Goal: Transaction & Acquisition: Purchase product/service

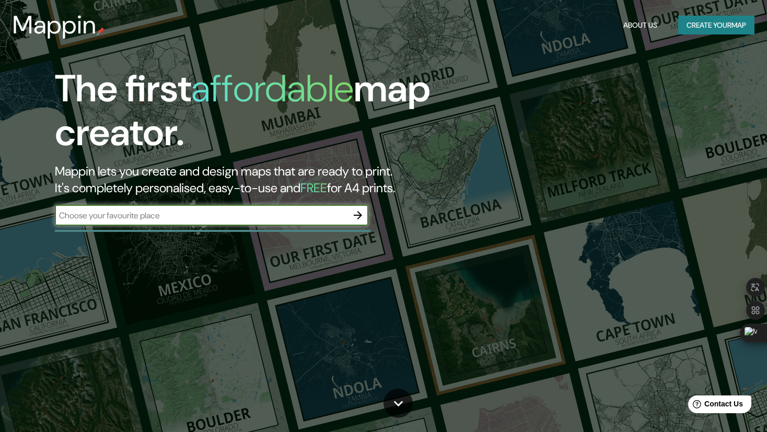
click at [174, 217] on input "text" at bounding box center [201, 216] width 293 height 12
paste input "Zona Arqueológica [GEOGRAPHIC_DATA]"
type input "Zona Arqueológica [GEOGRAPHIC_DATA]"
click at [359, 213] on icon "button" at bounding box center [358, 215] width 13 height 13
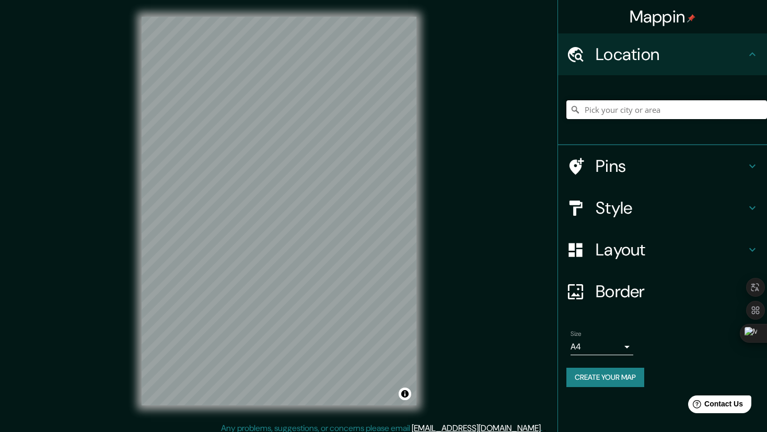
click at [603, 111] on input "Pick your city or area" at bounding box center [667, 109] width 201 height 19
drag, startPoint x: 638, startPoint y: 95, endPoint x: 629, endPoint y: 108, distance: 15.5
click at [636, 98] on div at bounding box center [667, 110] width 201 height 52
click at [623, 114] on input "Pick your city or area" at bounding box center [667, 109] width 201 height 19
paste input "Zona Arqueológica [GEOGRAPHIC_DATA]"
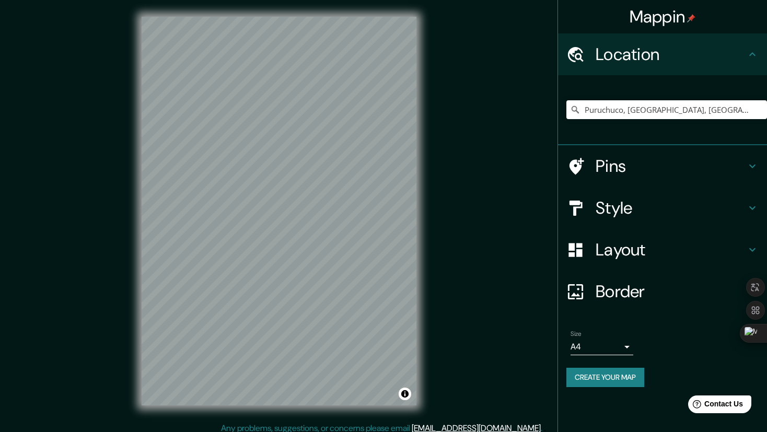
click at [626, 214] on h4 "Style" at bounding box center [671, 208] width 151 height 21
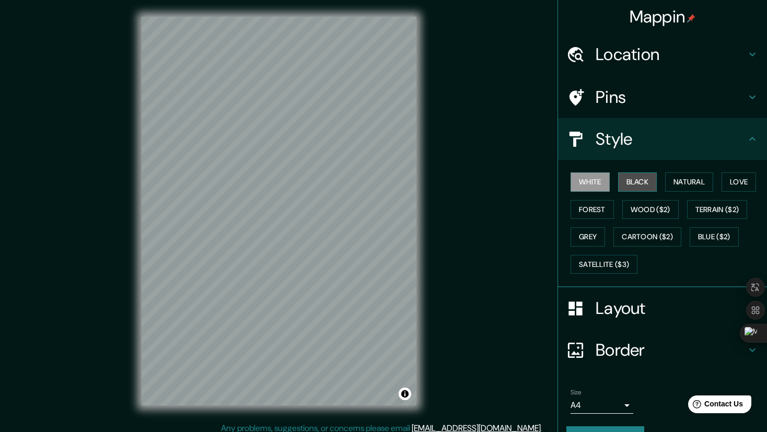
click at [636, 176] on button "Black" at bounding box center [637, 181] width 39 height 19
click at [668, 176] on button "Natural" at bounding box center [689, 181] width 48 height 19
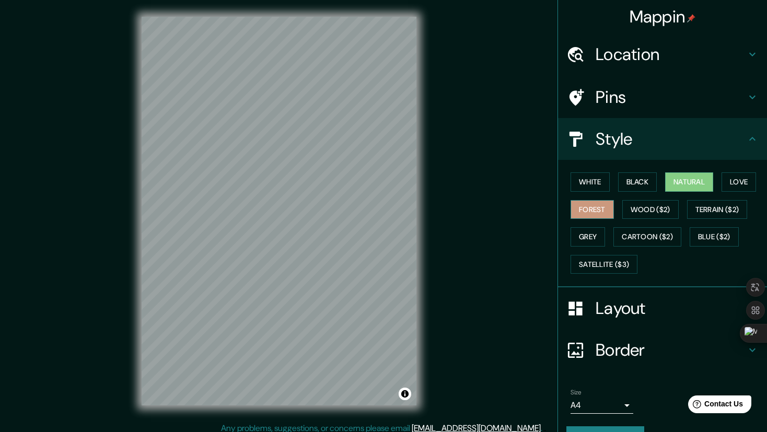
click at [587, 203] on button "Forest" at bounding box center [592, 209] width 43 height 19
click at [703, 213] on button "Terrain ($2)" at bounding box center [717, 209] width 61 height 19
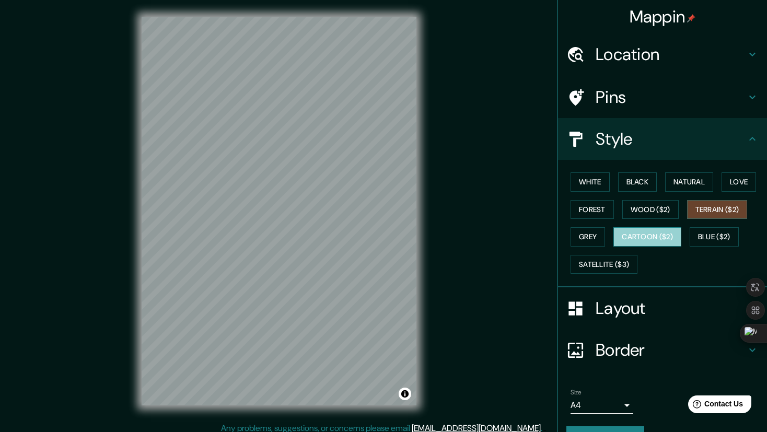
click at [643, 230] on button "Cartoon ($2)" at bounding box center [648, 236] width 68 height 19
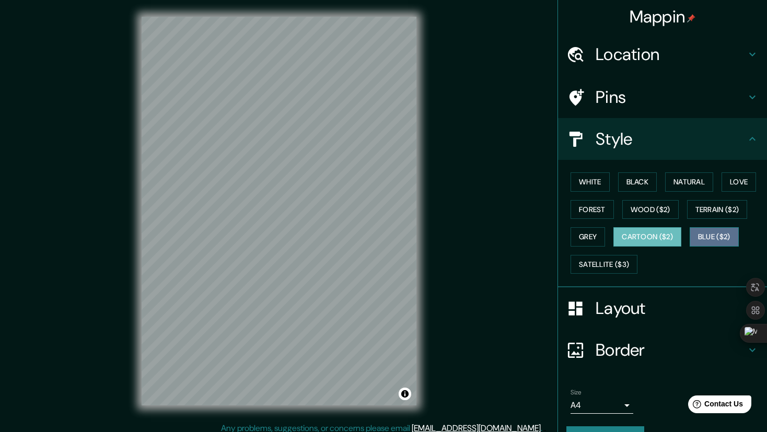
click at [709, 232] on button "Blue ($2)" at bounding box center [714, 236] width 49 height 19
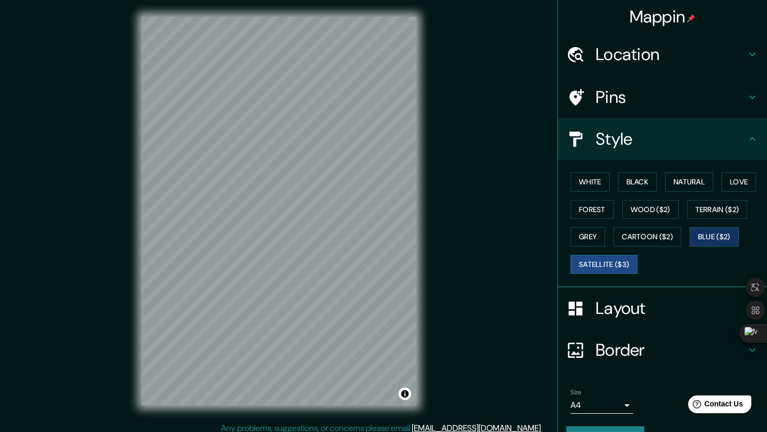
click at [591, 262] on button "Satellite ($3)" at bounding box center [604, 264] width 67 height 19
click at [355, 409] on div "© Mapbox © OpenStreetMap Improve this map © Maxar" at bounding box center [279, 211] width 308 height 422
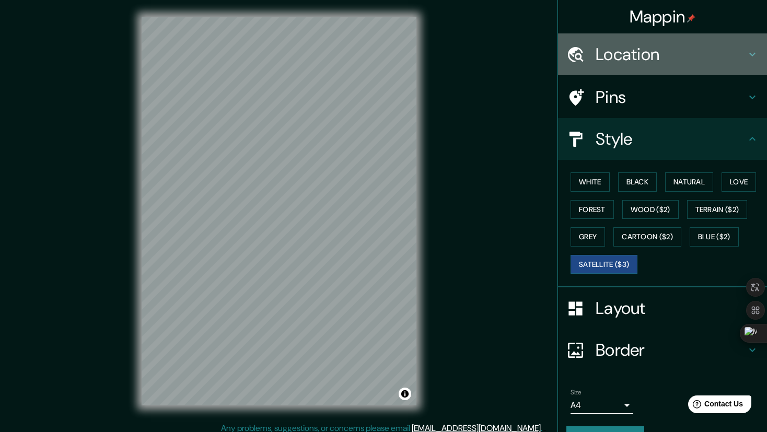
click at [624, 52] on h4 "Location" at bounding box center [671, 54] width 151 height 21
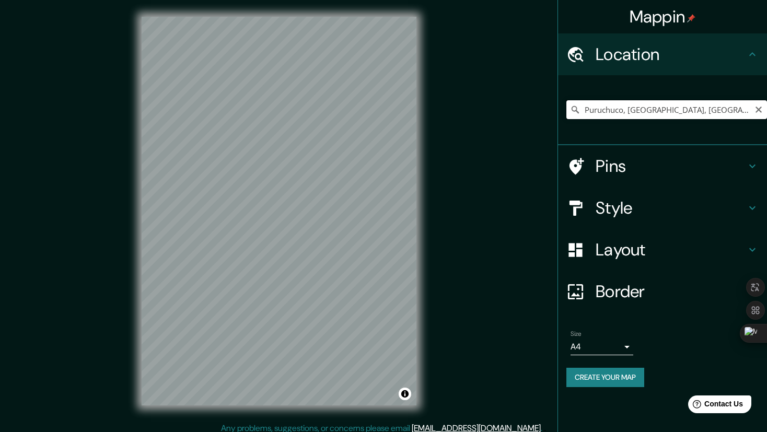
click at [652, 106] on input "Puruchuco, [GEOGRAPHIC_DATA], [GEOGRAPHIC_DATA], [GEOGRAPHIC_DATA]" at bounding box center [667, 109] width 201 height 19
paste input "[GEOGRAPHIC_DATA]"
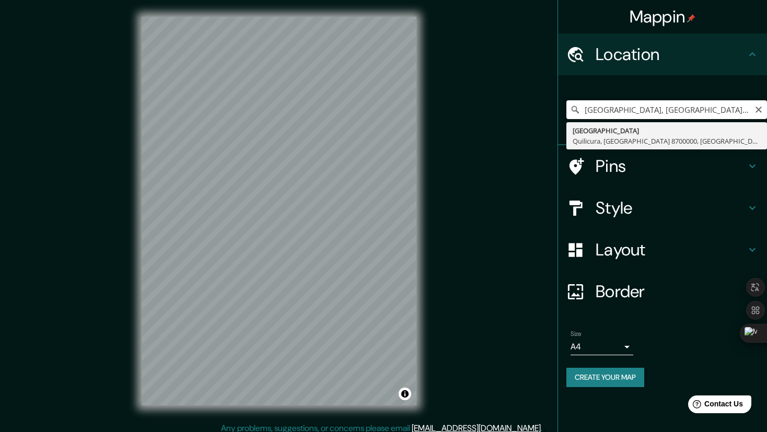
click at [752, 107] on input "[GEOGRAPHIC_DATA], [GEOGRAPHIC_DATA], [GEOGRAPHIC_DATA], [GEOGRAPHIC_DATA]" at bounding box center [667, 109] width 201 height 19
type input "[GEOGRAPHIC_DATA], [GEOGRAPHIC_DATA], [GEOGRAPHIC_DATA], [GEOGRAPHIC_DATA]"
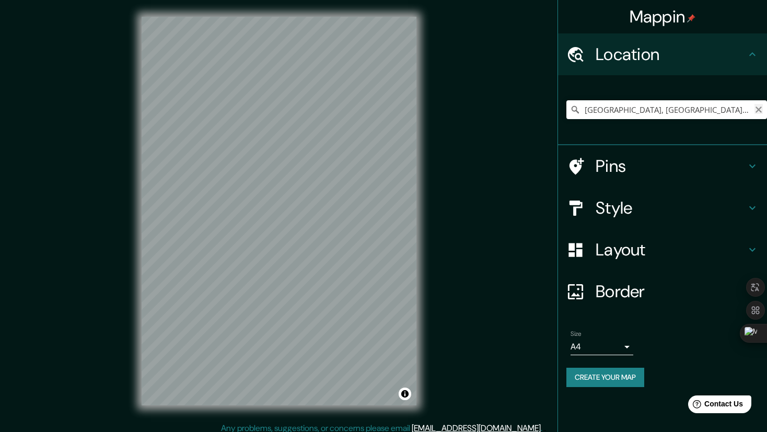
click at [756, 110] on icon "Clear" at bounding box center [759, 110] width 8 height 8
paste input "[GEOGRAPHIC_DATA]"
click at [731, 103] on input "[GEOGRAPHIC_DATA], [GEOGRAPHIC_DATA], [GEOGRAPHIC_DATA] 8700000, [GEOGRAPHIC_DA…" at bounding box center [667, 109] width 201 height 19
drag, startPoint x: 742, startPoint y: 107, endPoint x: 663, endPoint y: 117, distance: 79.5
click at [663, 117] on input "[GEOGRAPHIC_DATA], [GEOGRAPHIC_DATA], [GEOGRAPHIC_DATA] 8700000, [GEOGRAPHIC_DA…" at bounding box center [667, 109] width 201 height 19
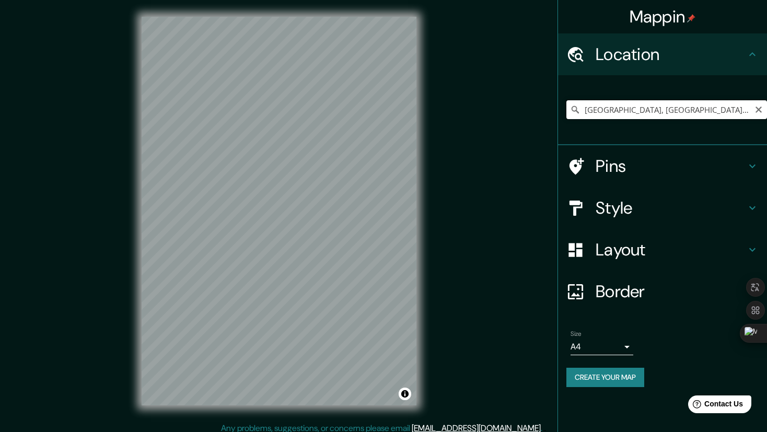
click at [627, 104] on input "[GEOGRAPHIC_DATA], [GEOGRAPHIC_DATA], [GEOGRAPHIC_DATA], [GEOGRAPHIC_DATA]" at bounding box center [667, 109] width 201 height 19
paste input "Puruchuco, [GEOGRAPHIC_DATA]"
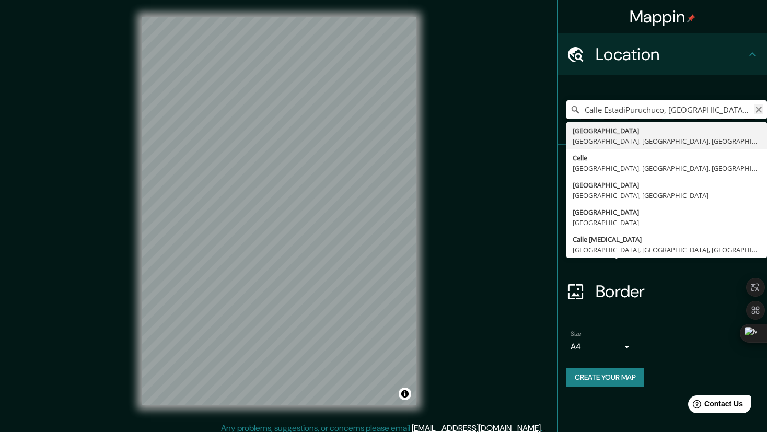
type input "Calle EstadiPuruchuco, [GEOGRAPHIC_DATA], [GEOGRAPHIC_DATA], [GEOGRAPHIC_DATA],…"
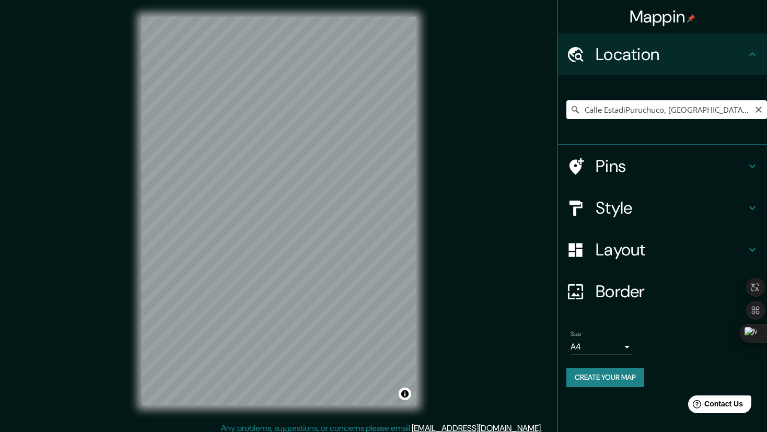
click at [758, 106] on button "Clear" at bounding box center [759, 109] width 8 height 10
paste input "Puruchuco, [GEOGRAPHIC_DATA]"
type input "Puruchuco, [GEOGRAPHIC_DATA], [GEOGRAPHIC_DATA], [GEOGRAPHIC_DATA]"
click at [16, 288] on div "Mappin Location [GEOGRAPHIC_DATA], [GEOGRAPHIC_DATA], [GEOGRAPHIC_DATA], [GEOGR…" at bounding box center [383, 219] width 767 height 439
click at [756, 106] on icon "Clear" at bounding box center [759, 110] width 8 height 8
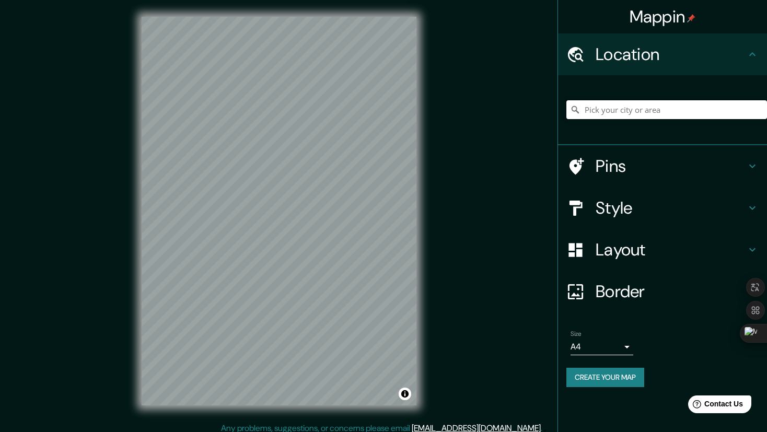
click at [636, 113] on input "Pick your city or area" at bounding box center [667, 109] width 201 height 19
paste input "Zona Arqueológica [GEOGRAPHIC_DATA]"
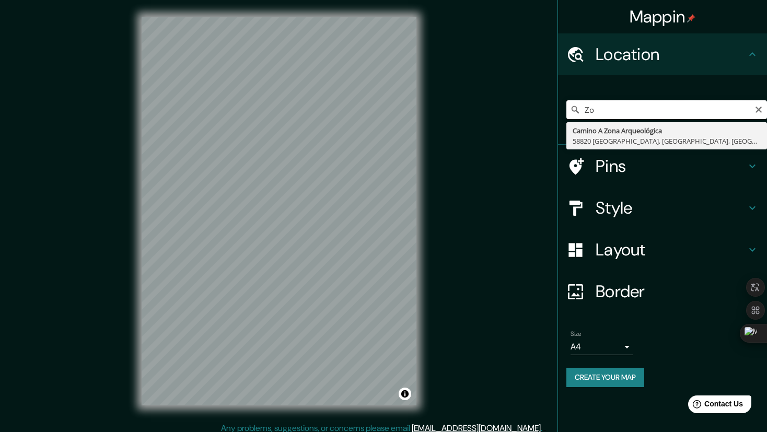
type input "Z"
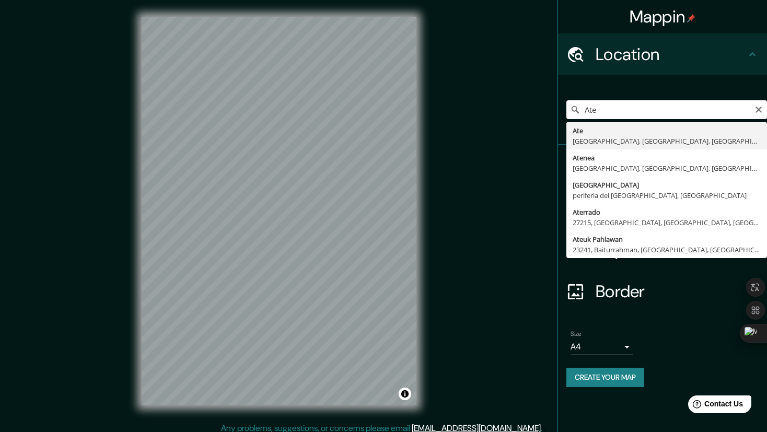
type input "Ate, [GEOGRAPHIC_DATA], [GEOGRAPHIC_DATA], [GEOGRAPHIC_DATA]"
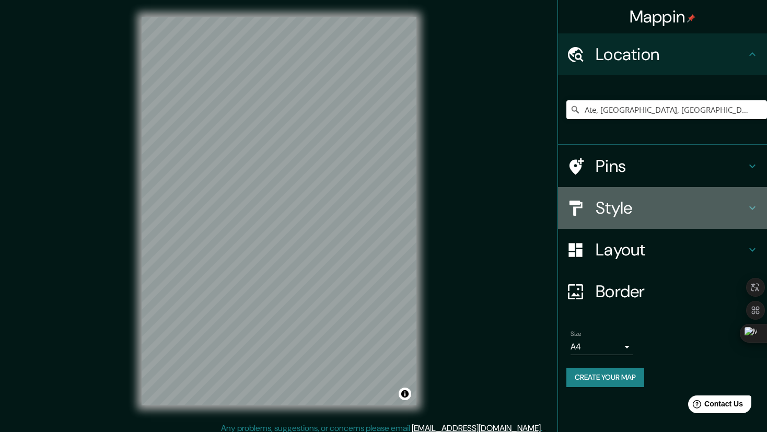
click at [666, 196] on div "Style" at bounding box center [662, 208] width 209 height 42
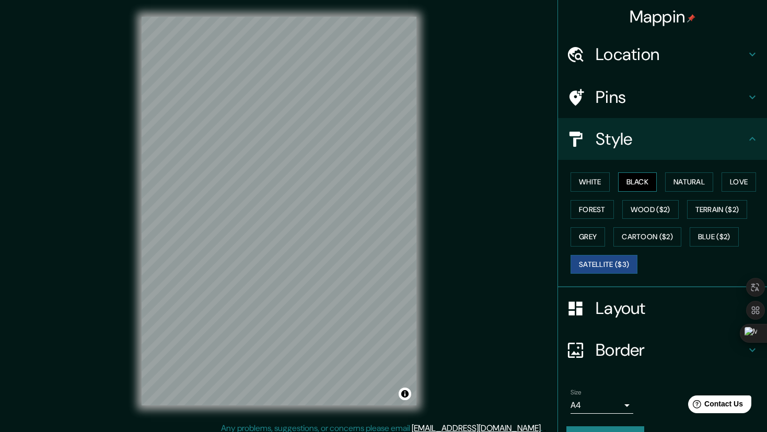
click at [629, 178] on button "Black" at bounding box center [637, 181] width 39 height 19
click at [580, 179] on button "White" at bounding box center [590, 181] width 39 height 19
click at [653, 179] on div "White Black Natural Love Forest Wood ($2) Terrain ($2) Grey Cartoon ($2) Blue (…" at bounding box center [667, 223] width 201 height 110
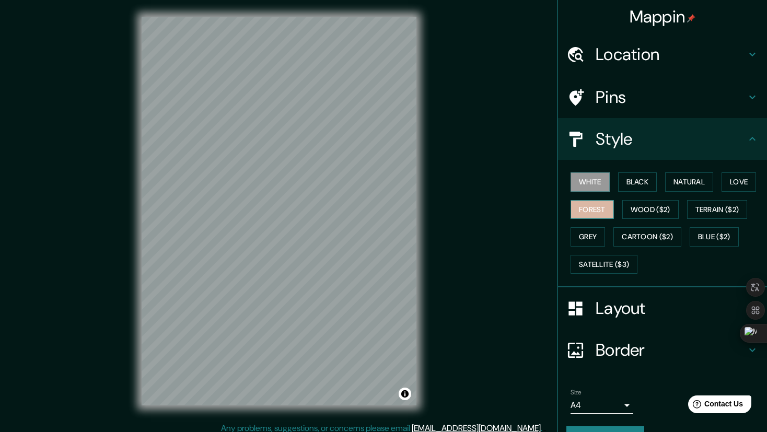
click at [574, 213] on button "Forest" at bounding box center [592, 209] width 43 height 19
click at [728, 183] on button "Love" at bounding box center [739, 181] width 34 height 19
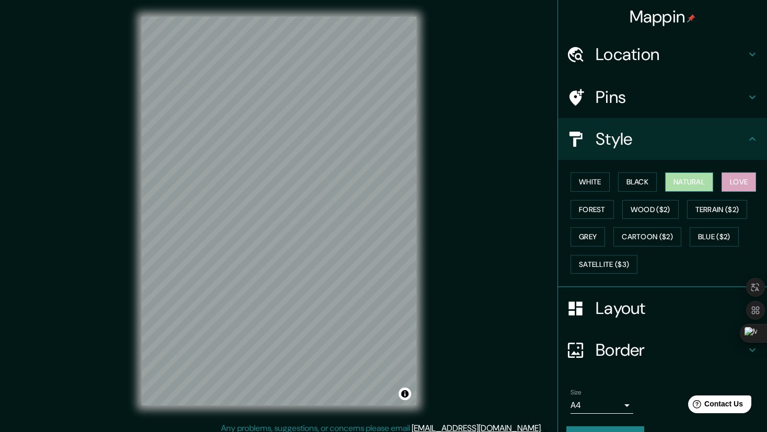
click at [684, 190] on button "Natural" at bounding box center [689, 181] width 48 height 19
click at [576, 182] on button "White" at bounding box center [590, 181] width 39 height 19
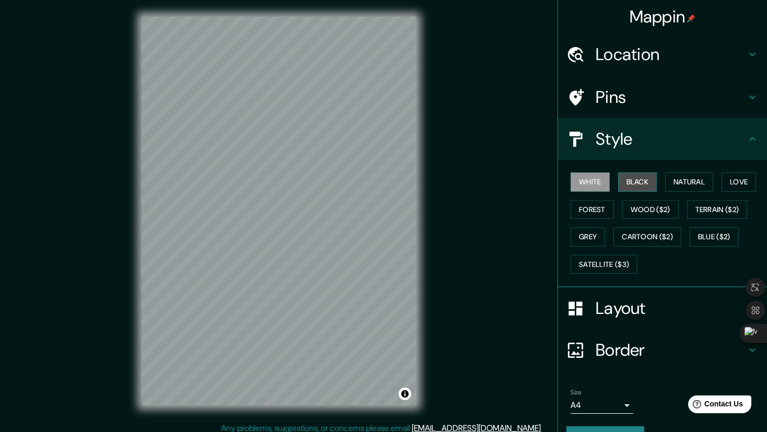
click at [631, 179] on button "Black" at bounding box center [637, 181] width 39 height 19
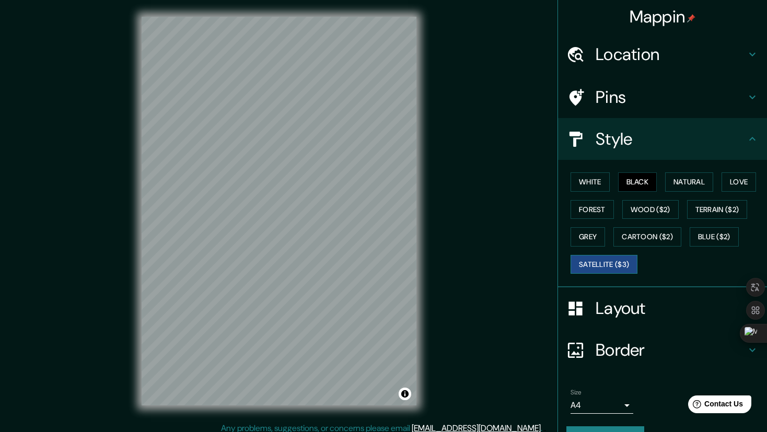
click at [589, 258] on button "Satellite ($3)" at bounding box center [604, 264] width 67 height 19
click at [578, 238] on button "Grey" at bounding box center [588, 236] width 34 height 19
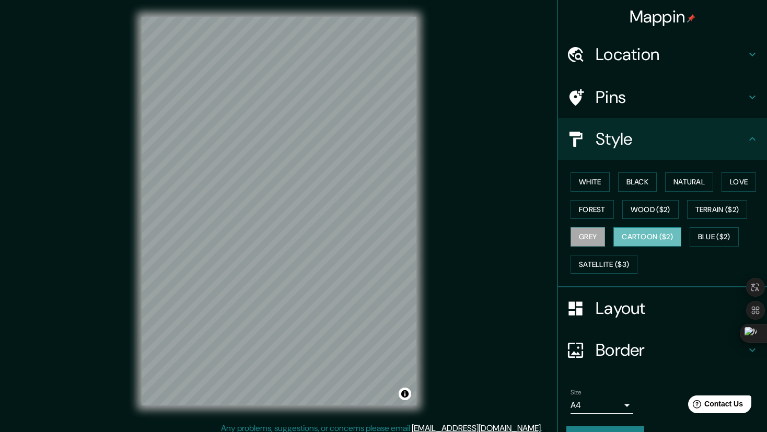
click at [625, 230] on button "Cartoon ($2)" at bounding box center [648, 236] width 68 height 19
click at [703, 231] on button "Blue ($2)" at bounding box center [714, 236] width 49 height 19
click at [586, 220] on div "White Black Natural Love Forest Wood ($2) Terrain ($2) Grey Cartoon ($2) Blue (…" at bounding box center [667, 223] width 201 height 110
click at [633, 219] on div "White Black Natural Love Forest Wood ($2) Terrain ($2) Grey Cartoon ($2) Blue (…" at bounding box center [667, 223] width 201 height 110
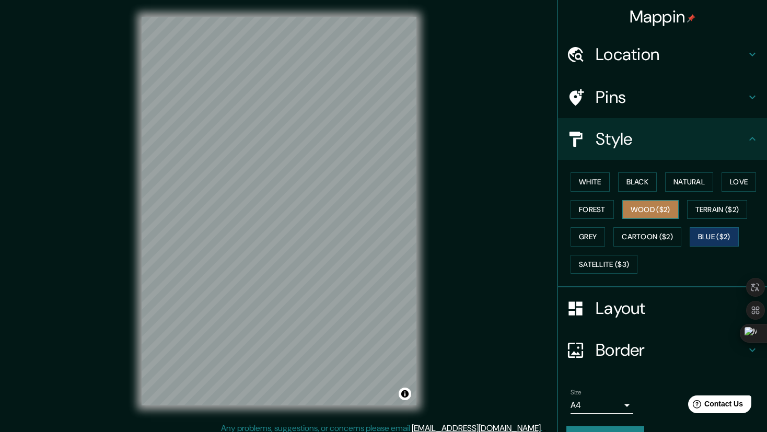
click at [636, 212] on button "Wood ($2)" at bounding box center [650, 209] width 56 height 19
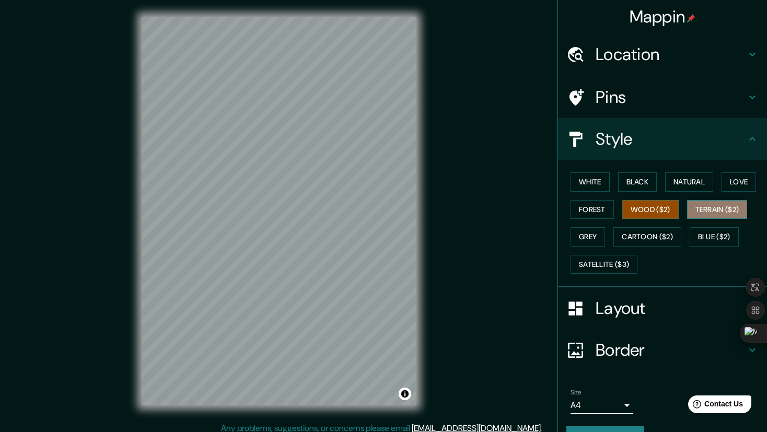
click at [701, 201] on button "Terrain ($2)" at bounding box center [717, 209] width 61 height 19
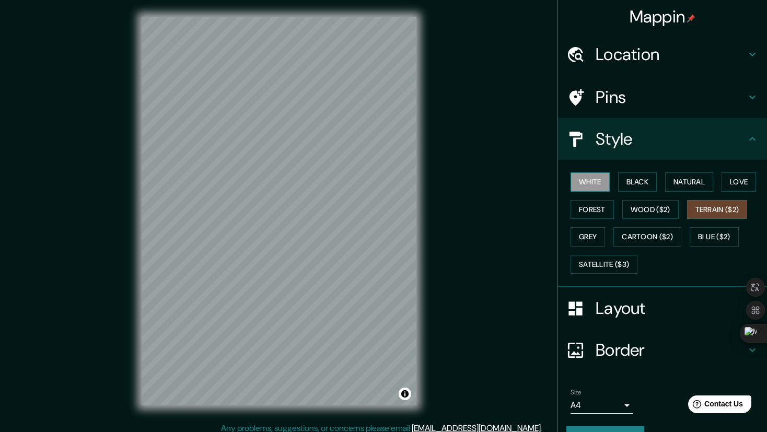
click at [594, 184] on button "White" at bounding box center [590, 181] width 39 height 19
click at [624, 184] on button "Black" at bounding box center [637, 181] width 39 height 19
drag, startPoint x: 602, startPoint y: 183, endPoint x: 593, endPoint y: 184, distance: 8.4
click at [602, 183] on div "White Black Natural Love Forest Wood ($2) Terrain ($2) Grey Cartoon ($2) Blue (…" at bounding box center [667, 223] width 201 height 110
click at [587, 184] on button "White" at bounding box center [590, 181] width 39 height 19
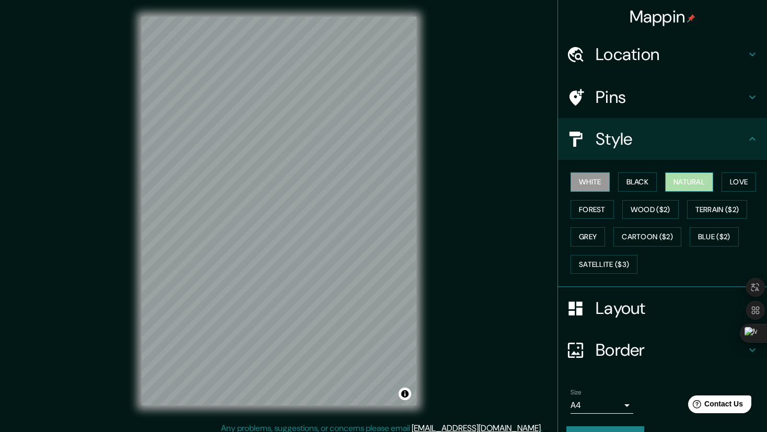
click at [695, 188] on button "Natural" at bounding box center [689, 181] width 48 height 19
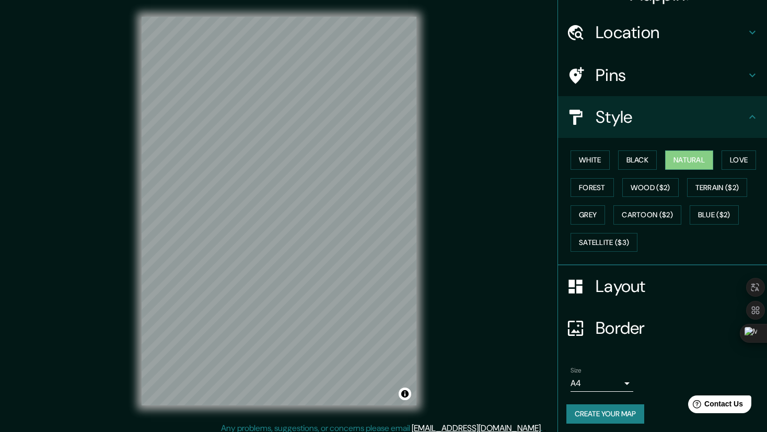
scroll to position [24, 0]
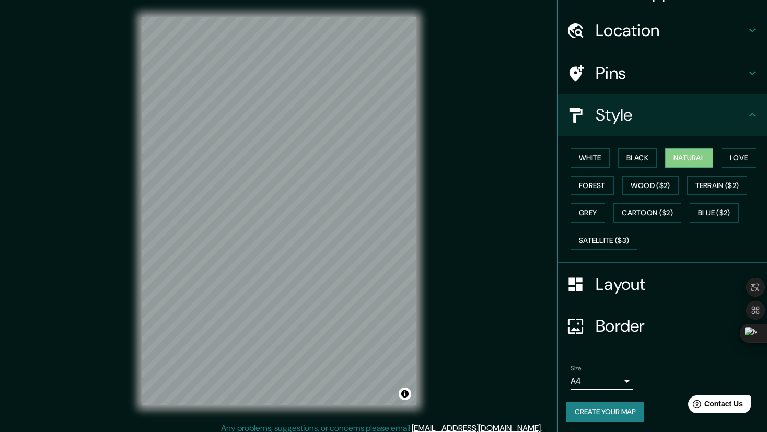
click at [631, 264] on div "Layout" at bounding box center [662, 284] width 209 height 42
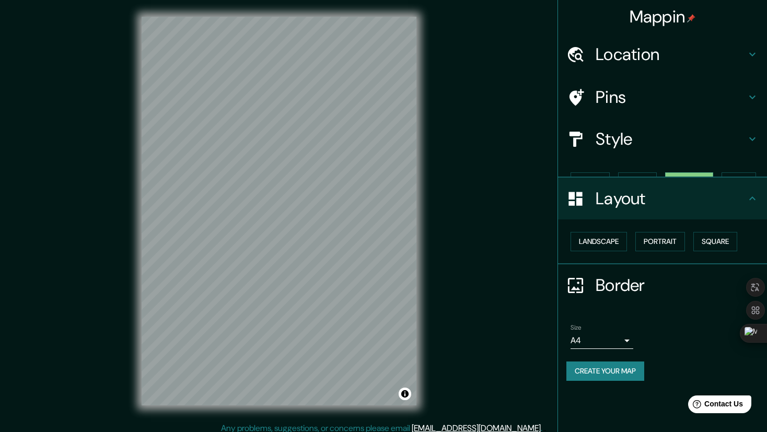
scroll to position [0, 0]
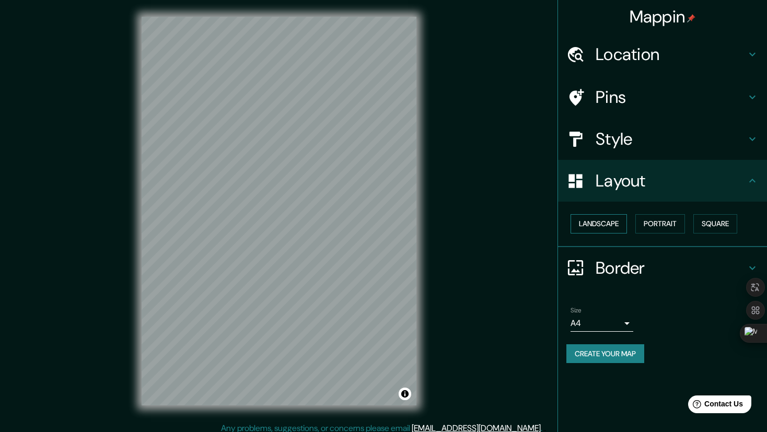
click at [616, 227] on button "Landscape" at bounding box center [599, 223] width 56 height 19
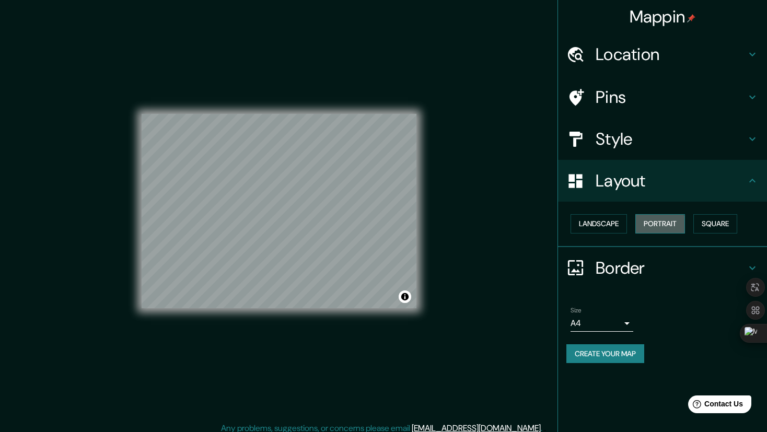
click at [657, 225] on button "Portrait" at bounding box center [661, 223] width 50 height 19
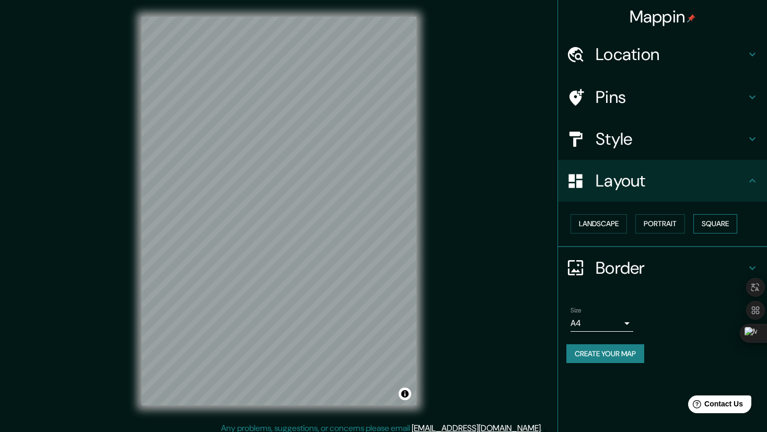
click at [707, 223] on button "Square" at bounding box center [716, 223] width 44 height 19
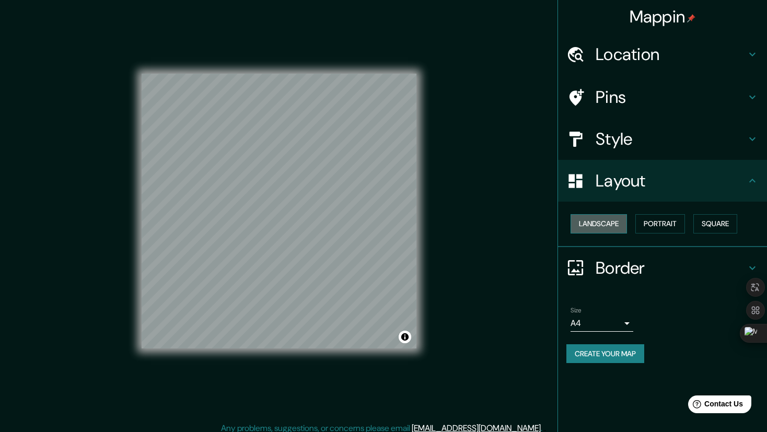
click at [606, 226] on button "Landscape" at bounding box center [599, 223] width 56 height 19
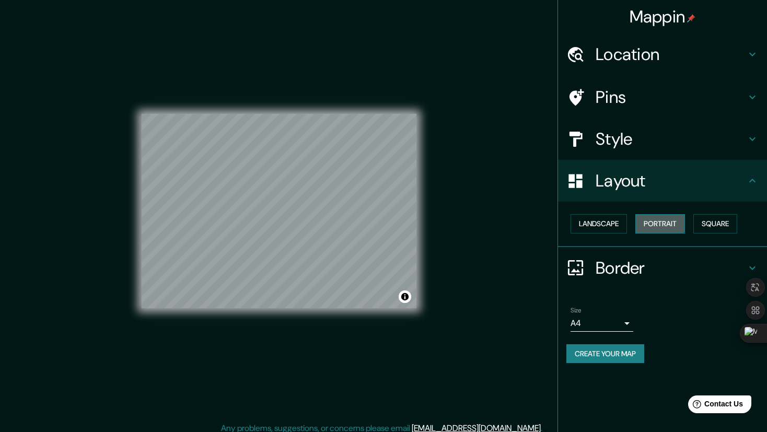
click at [645, 222] on button "Portrait" at bounding box center [661, 223] width 50 height 19
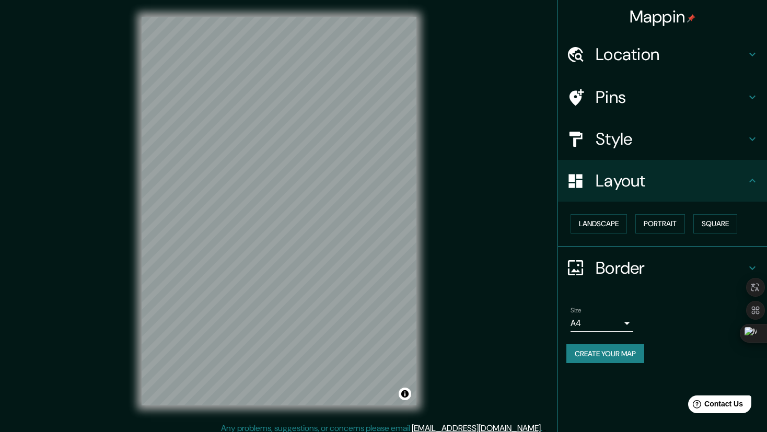
click at [661, 180] on h4 "Layout" at bounding box center [671, 180] width 151 height 21
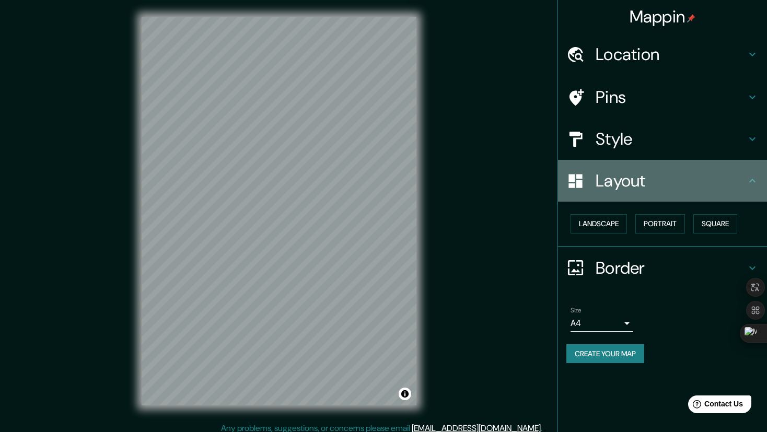
drag, startPoint x: 712, startPoint y: 189, endPoint x: 716, endPoint y: 196, distance: 7.7
click at [712, 190] on h4 "Layout" at bounding box center [671, 180] width 151 height 21
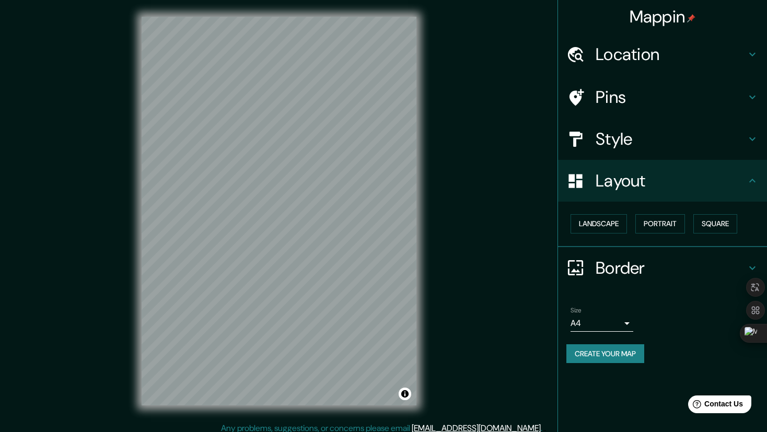
click at [643, 264] on h4 "Border" at bounding box center [671, 268] width 151 height 21
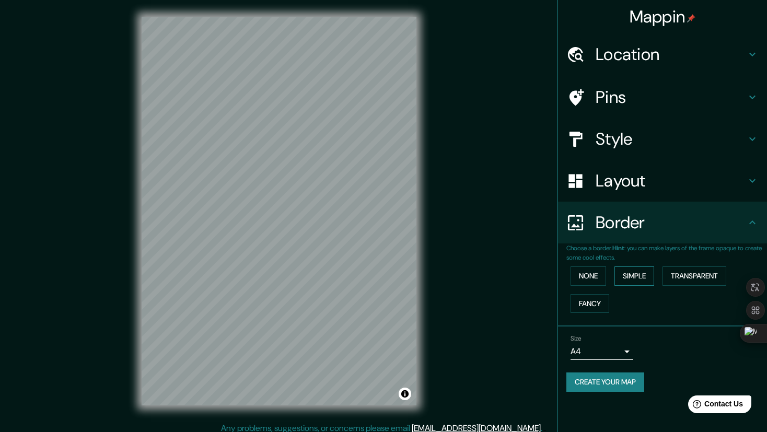
click at [636, 274] on button "Simple" at bounding box center [635, 276] width 40 height 19
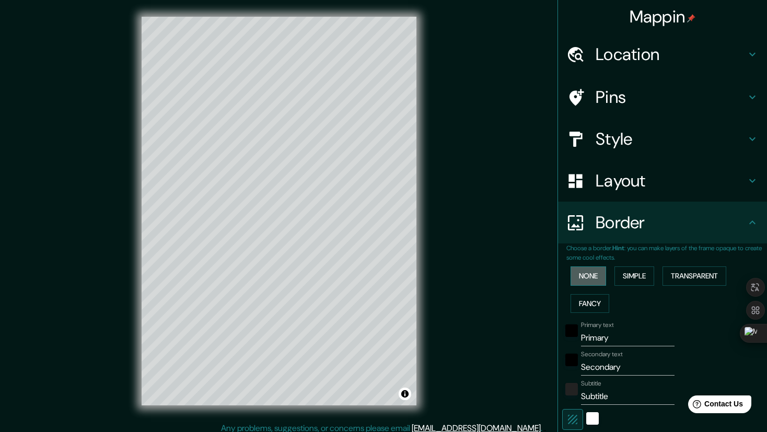
drag, startPoint x: 576, startPoint y: 272, endPoint x: 590, endPoint y: 285, distance: 19.2
click at [576, 273] on button "None" at bounding box center [589, 276] width 36 height 19
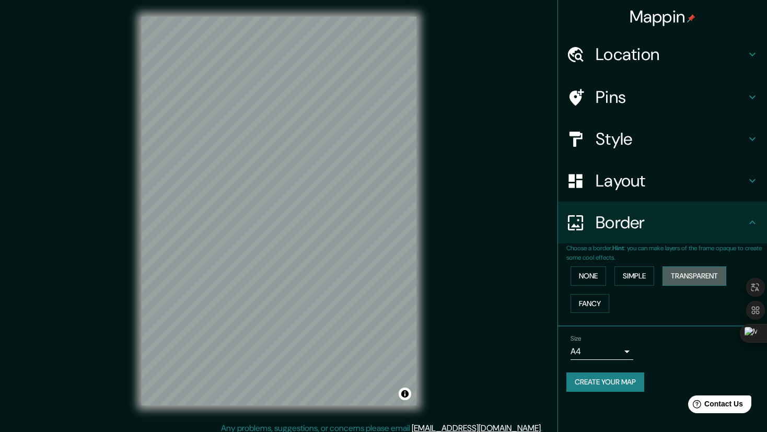
click at [694, 272] on button "Transparent" at bounding box center [695, 276] width 64 height 19
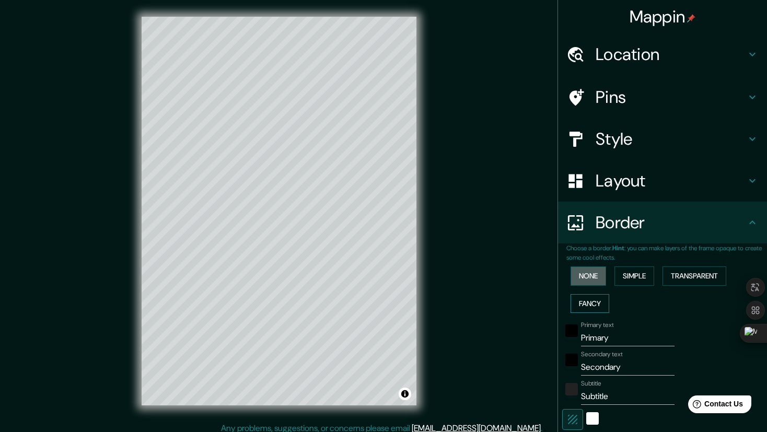
drag, startPoint x: 575, startPoint y: 268, endPoint x: 603, endPoint y: 299, distance: 41.5
click at [575, 270] on button "None" at bounding box center [589, 276] width 36 height 19
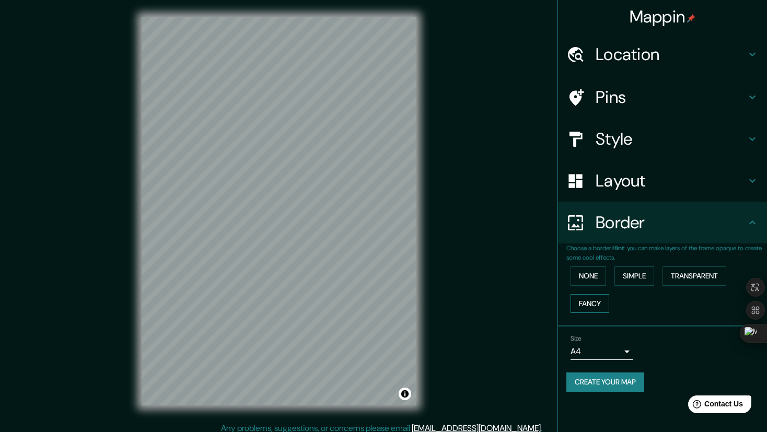
click at [603, 297] on button "Fancy" at bounding box center [590, 303] width 39 height 19
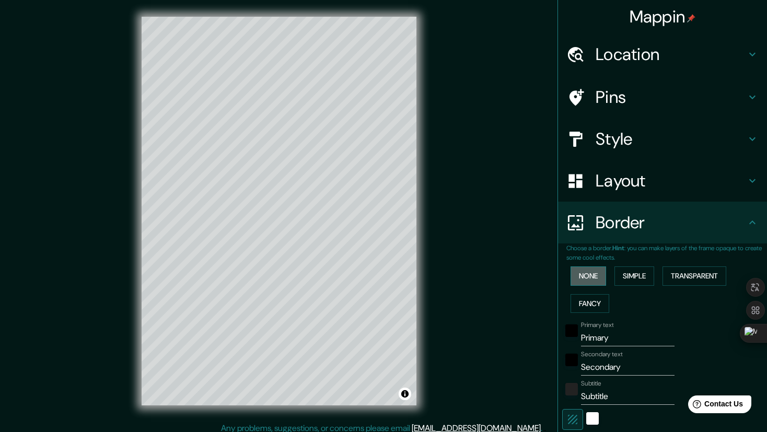
drag, startPoint x: 592, startPoint y: 280, endPoint x: 595, endPoint y: 284, distance: 5.6
click at [592, 281] on button "None" at bounding box center [589, 276] width 36 height 19
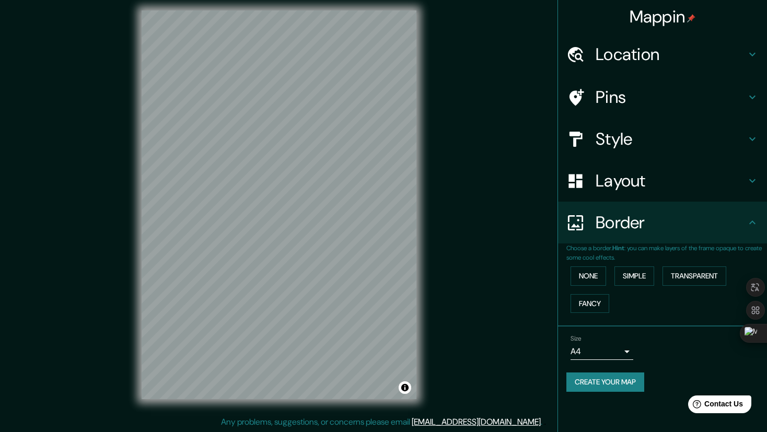
scroll to position [7, 0]
